Goal: Task Accomplishment & Management: Manage account settings

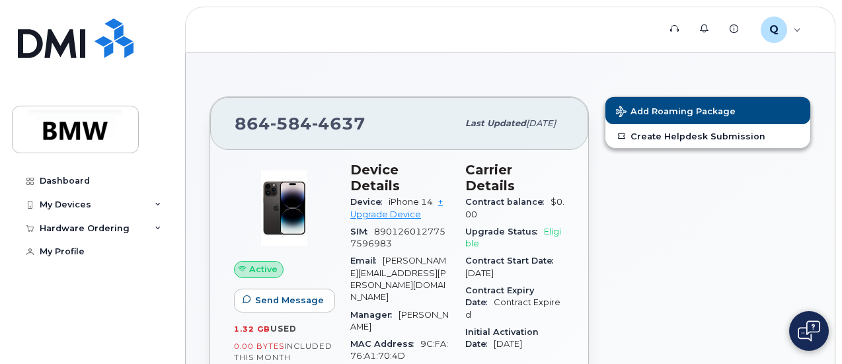
scroll to position [75, 0]
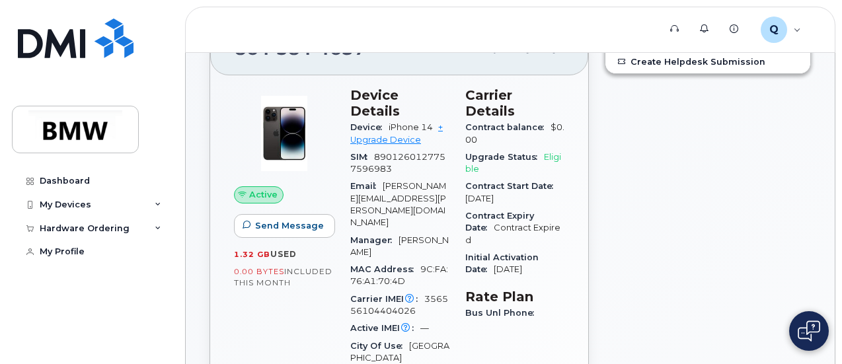
click at [469, 153] on span "Eligible" at bounding box center [513, 163] width 96 height 22
click at [407, 122] on link "+ Upgrade Device" at bounding box center [396, 133] width 93 height 22
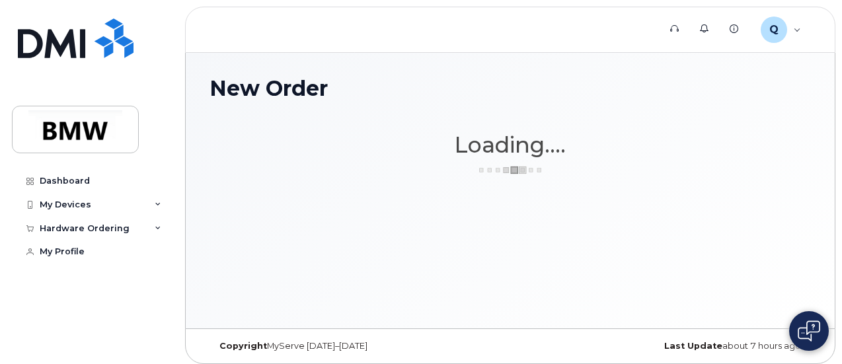
scroll to position [6, 0]
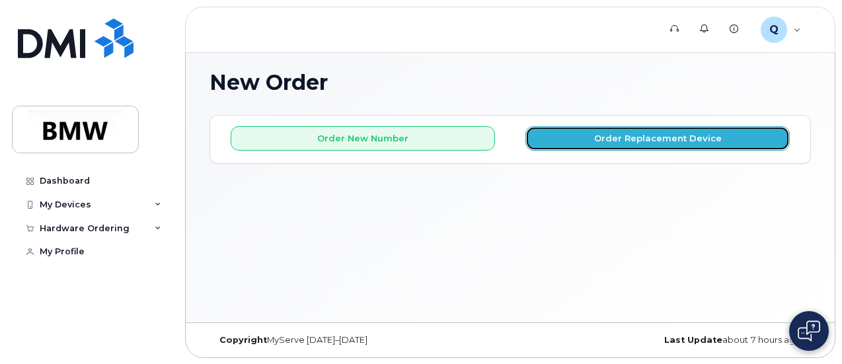
click at [585, 149] on button "Order Replacement Device" at bounding box center [657, 138] width 264 height 24
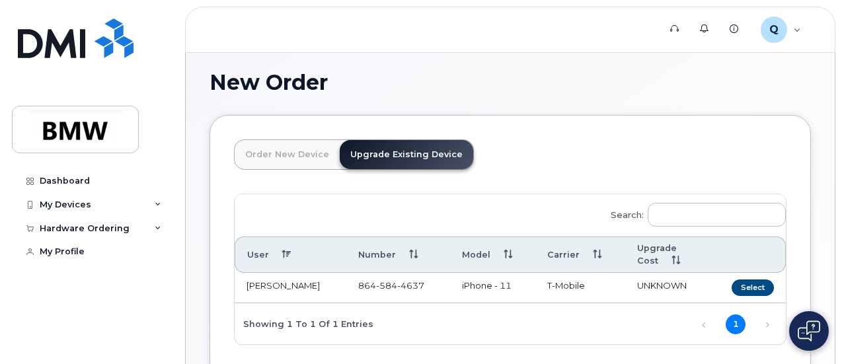
scroll to position [115, 0]
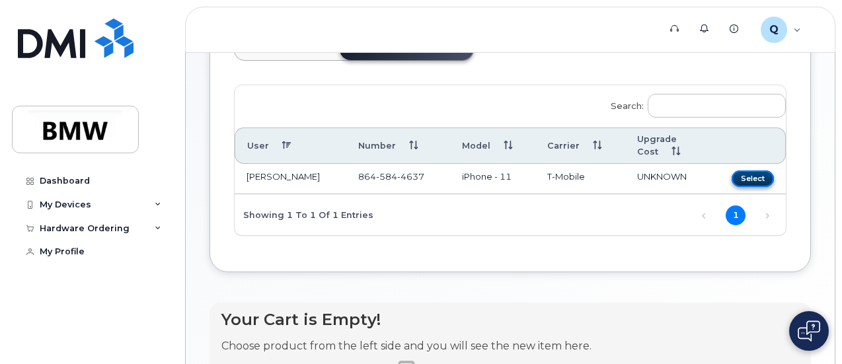
click at [732, 172] on button "Select" at bounding box center [753, 178] width 42 height 17
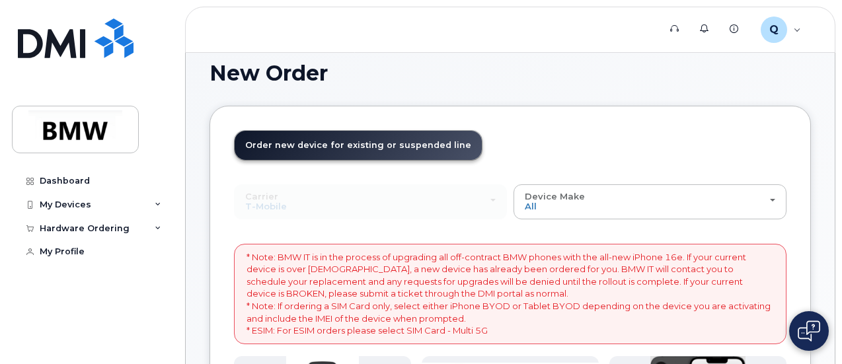
scroll to position [0, 0]
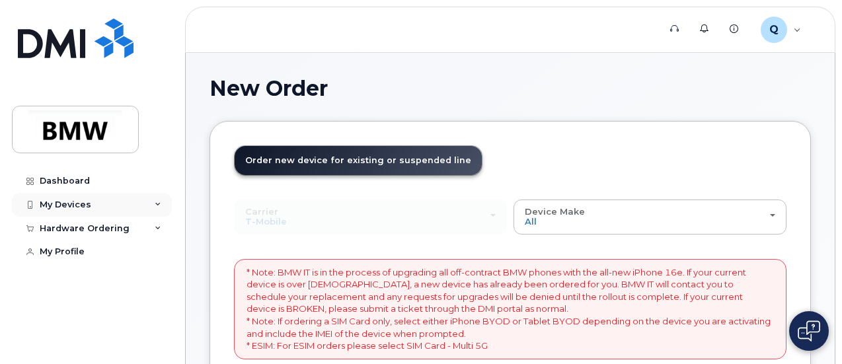
click at [67, 209] on div "My Devices" at bounding box center [92, 205] width 160 height 24
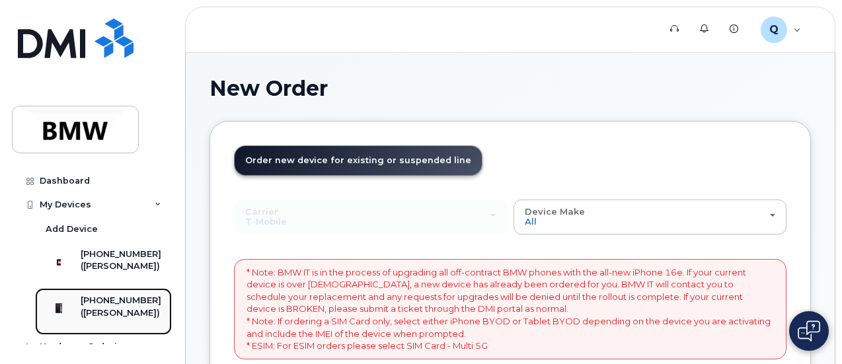
click at [131, 307] on div "[PHONE_NUMBER]" at bounding box center [121, 301] width 81 height 12
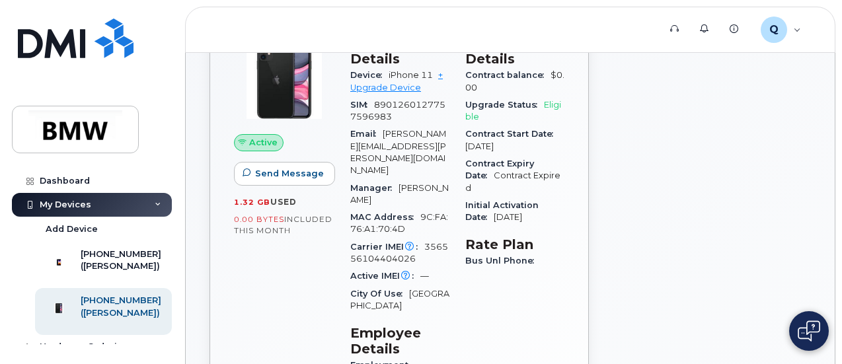
scroll to position [158, 0]
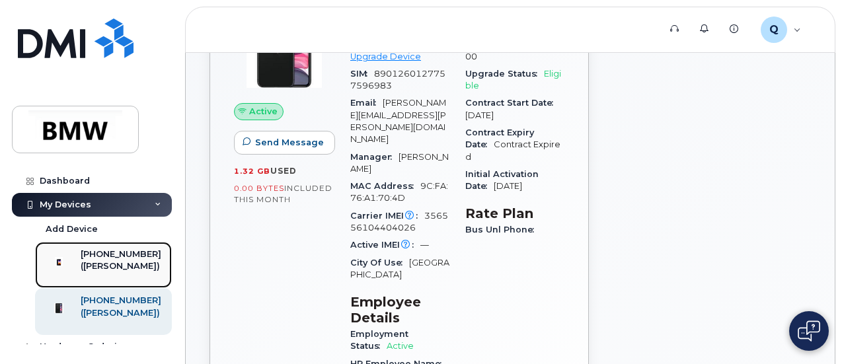
click at [95, 272] on div "([PERSON_NAME])" at bounding box center [121, 266] width 81 height 12
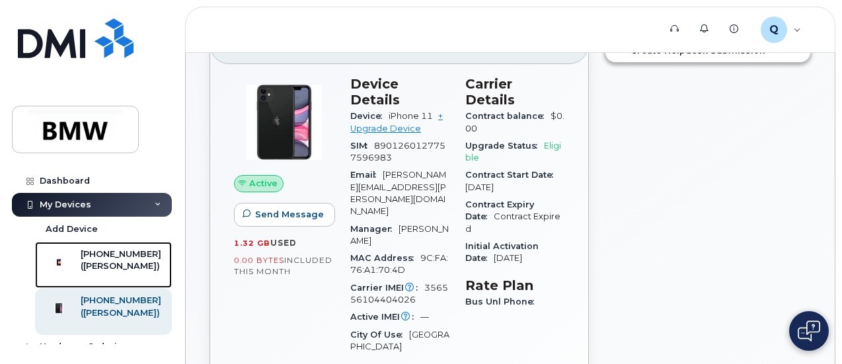
scroll to position [81, 0]
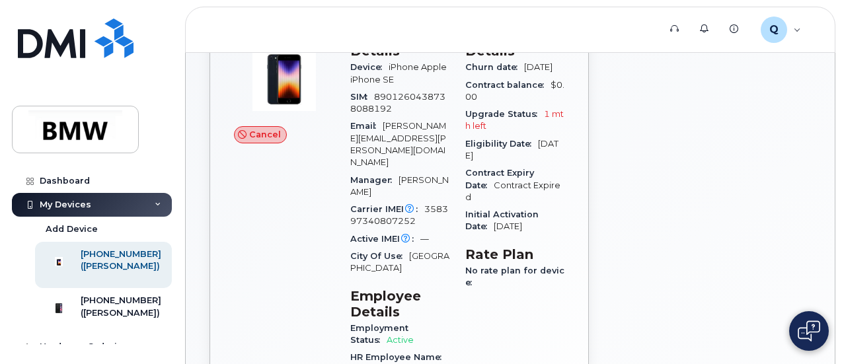
scroll to position [136, 0]
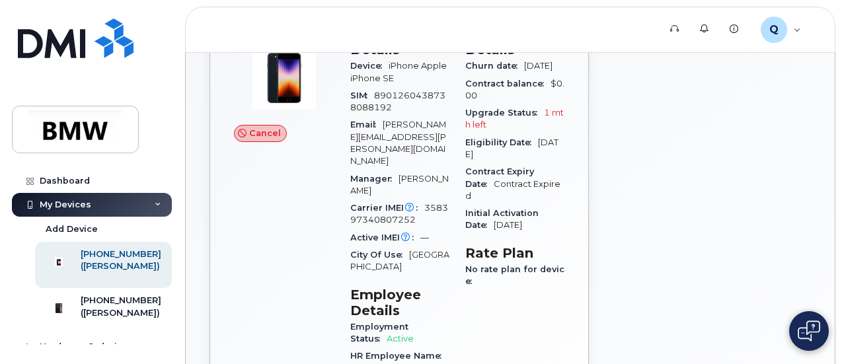
click at [258, 134] on span "Cancel" at bounding box center [265, 133] width 32 height 13
click at [242, 135] on icon at bounding box center [242, 134] width 9 height 9
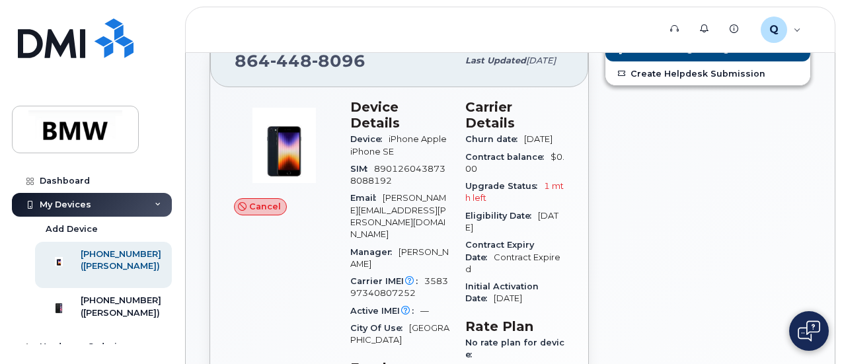
scroll to position [63, 0]
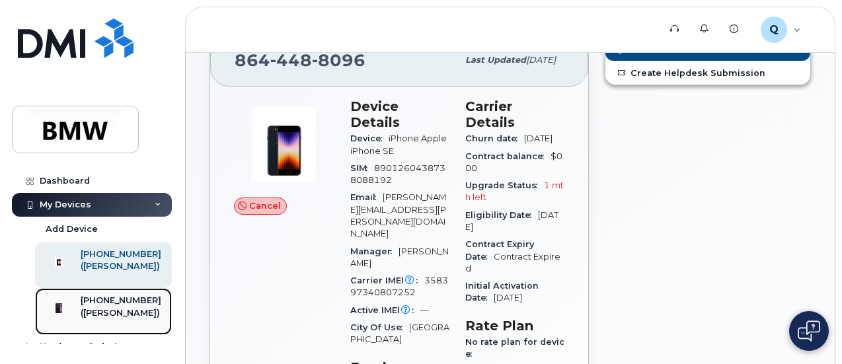
click at [112, 319] on div "([PERSON_NAME])" at bounding box center [121, 313] width 81 height 12
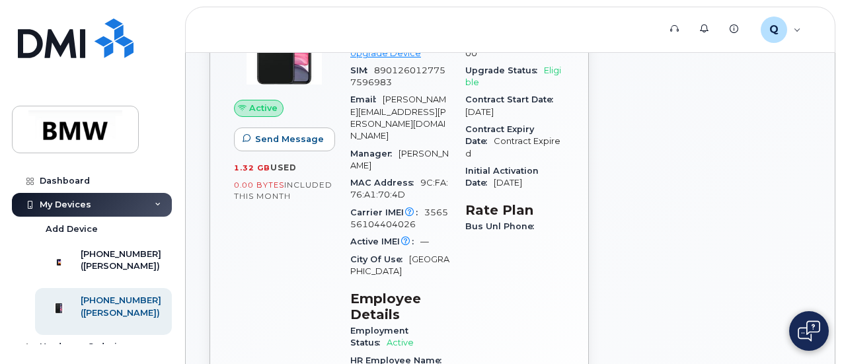
scroll to position [162, 0]
drag, startPoint x: 461, startPoint y: 185, endPoint x: 530, endPoint y: 187, distance: 68.8
click at [530, 187] on div "Carrier Details Contract balance $0.00 Upgrade Status Eligible Contract Start D…" at bounding box center [514, 238] width 115 height 492
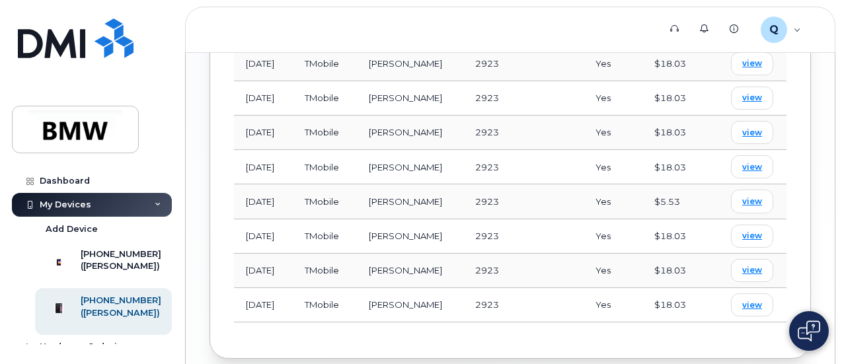
scroll to position [1143, 0]
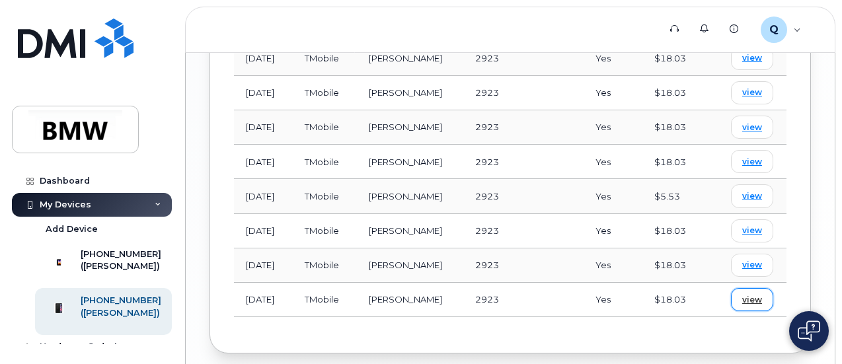
click at [749, 294] on span "view" at bounding box center [752, 300] width 20 height 12
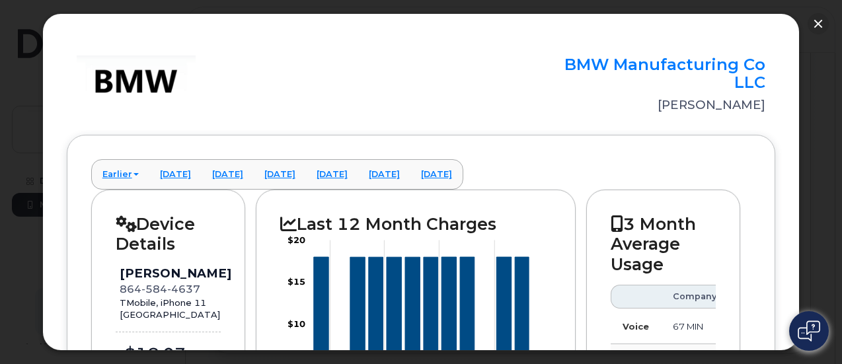
scroll to position [0, 0]
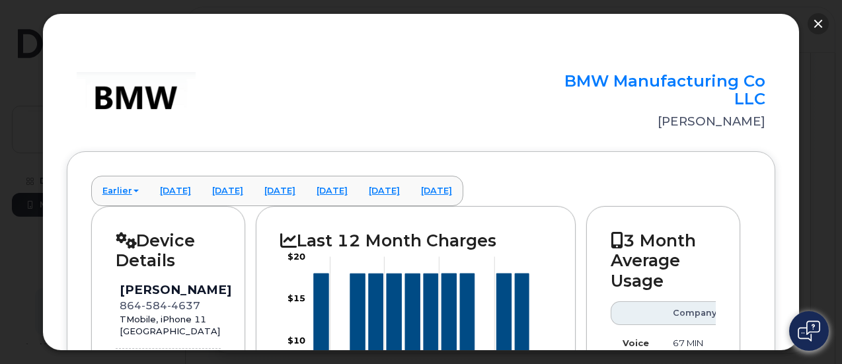
click at [818, 24] on button "button" at bounding box center [817, 23] width 21 height 21
